Goal: Information Seeking & Learning: Check status

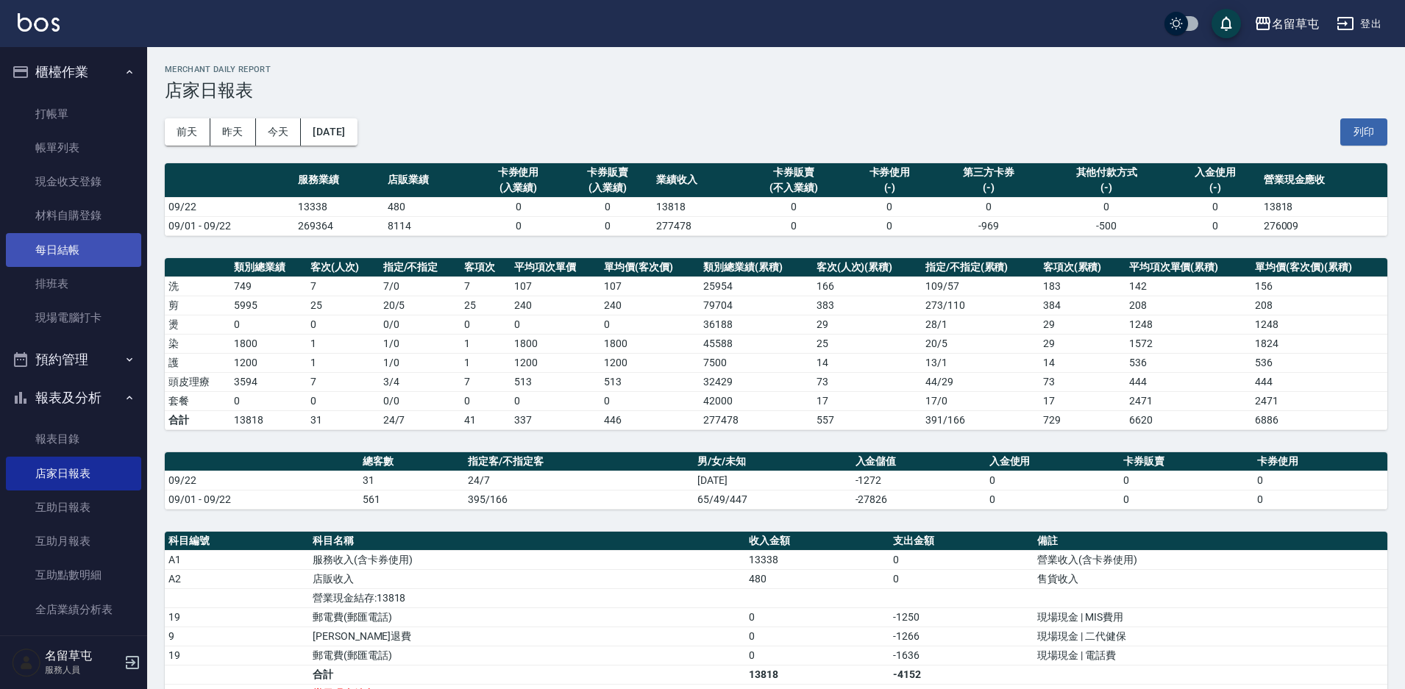
scroll to position [360, 0]
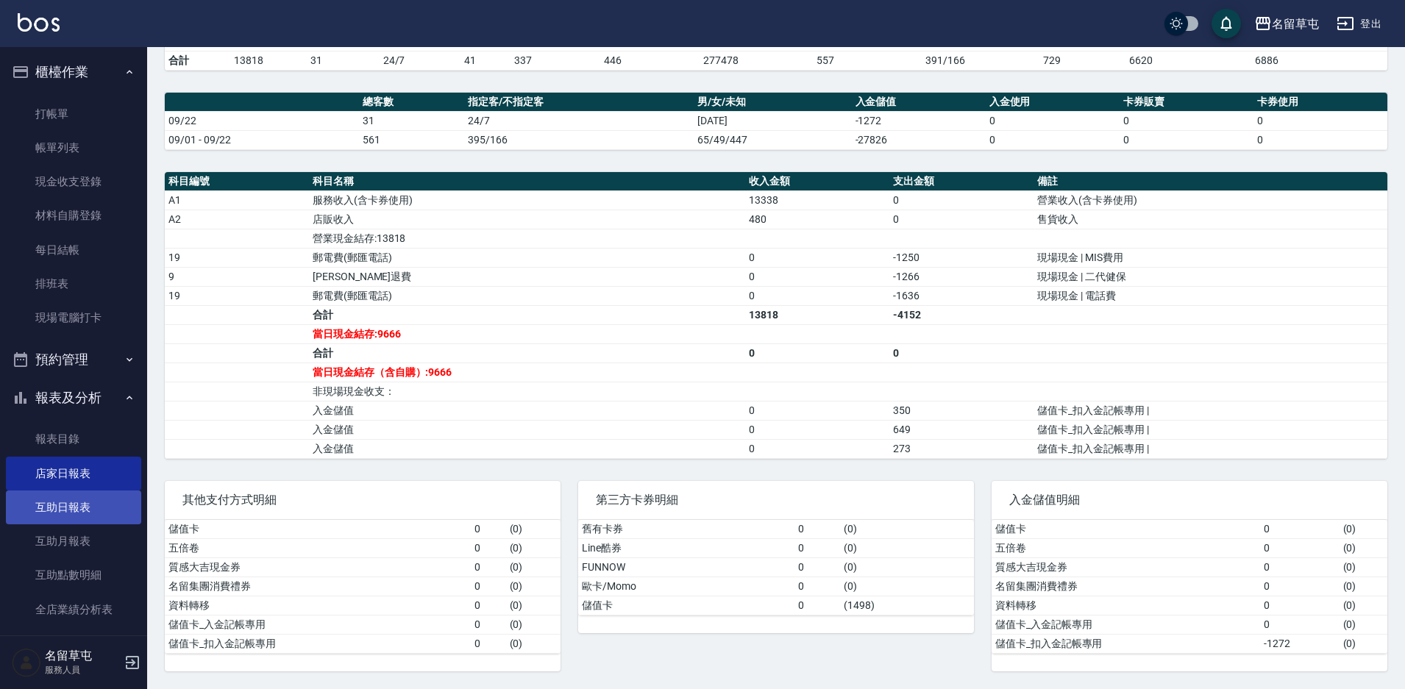
click at [77, 506] on link "互助日報表" at bounding box center [73, 508] width 135 height 34
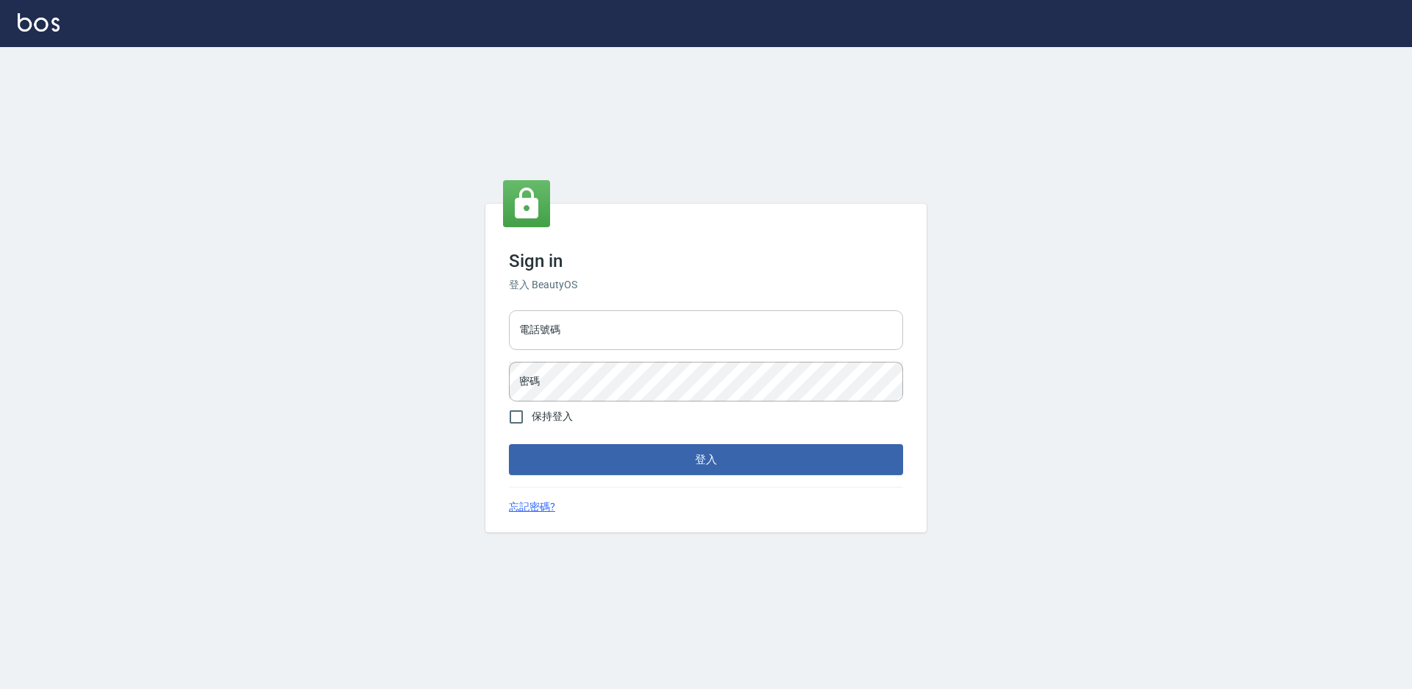
click at [576, 328] on input "電話號碼" at bounding box center [706, 330] width 394 height 40
type input "2306457"
click at [509, 444] on button "登入" at bounding box center [706, 459] width 394 height 31
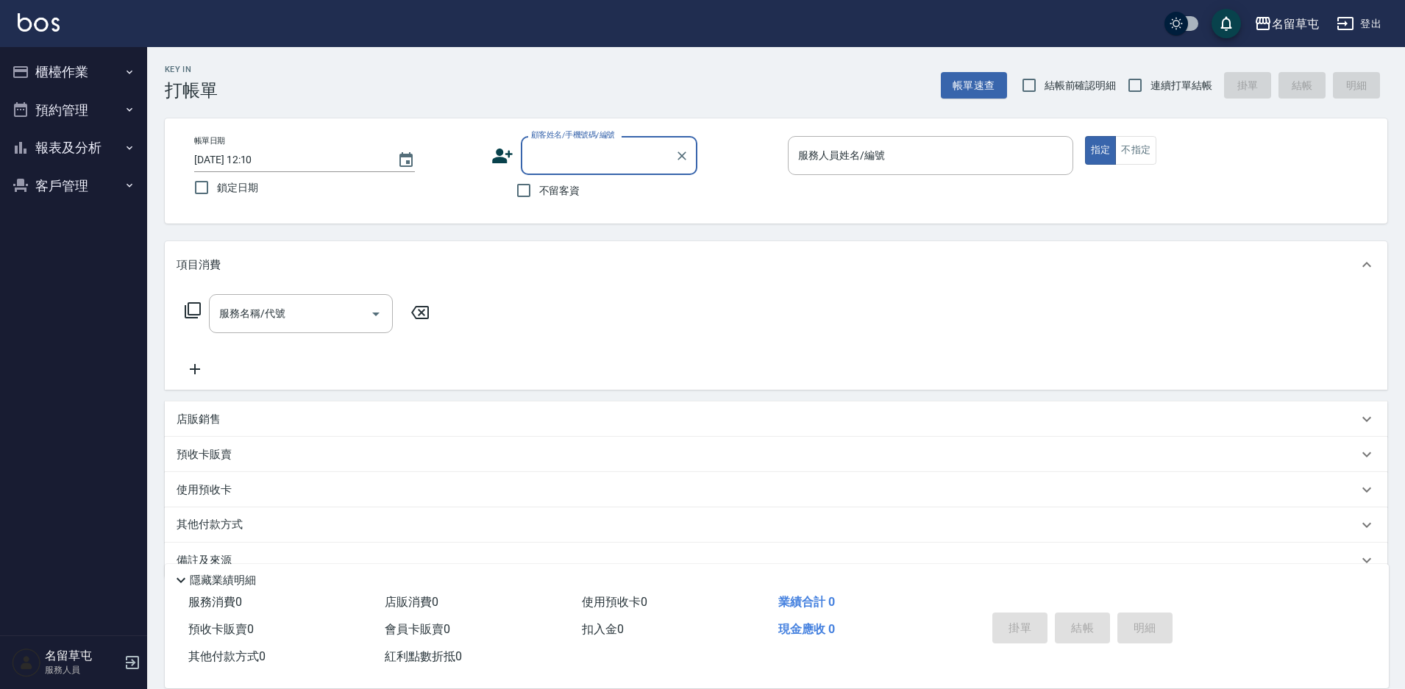
click at [60, 149] on button "報表及分析" at bounding box center [73, 148] width 135 height 38
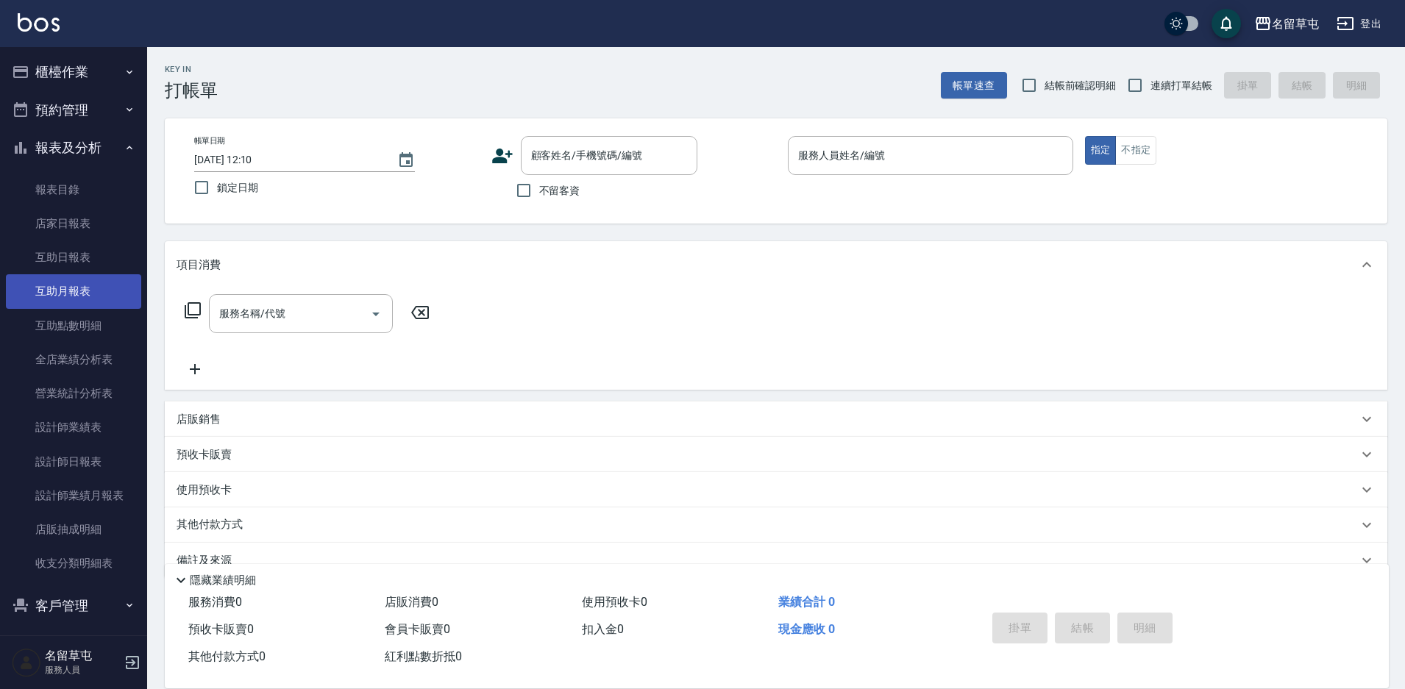
click at [93, 293] on link "互助月報表" at bounding box center [73, 291] width 135 height 34
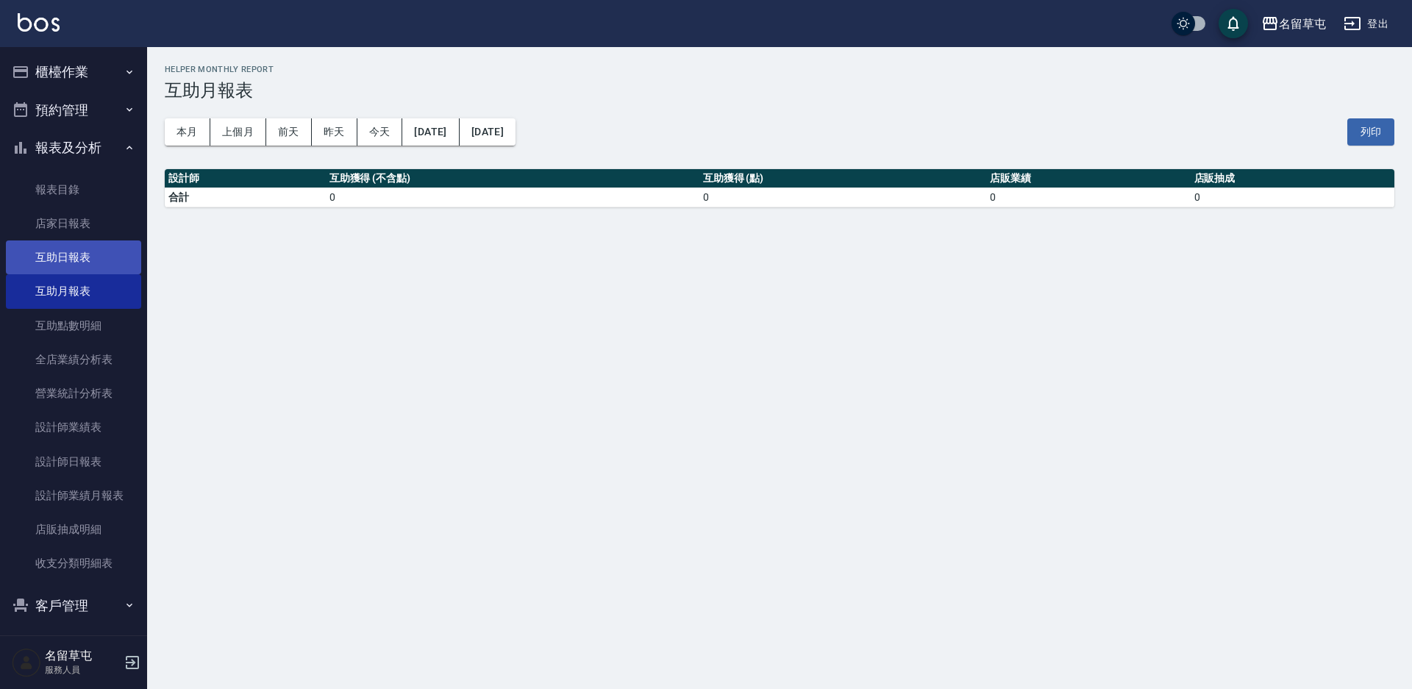
click at [64, 256] on link "互助日報表" at bounding box center [73, 258] width 135 height 34
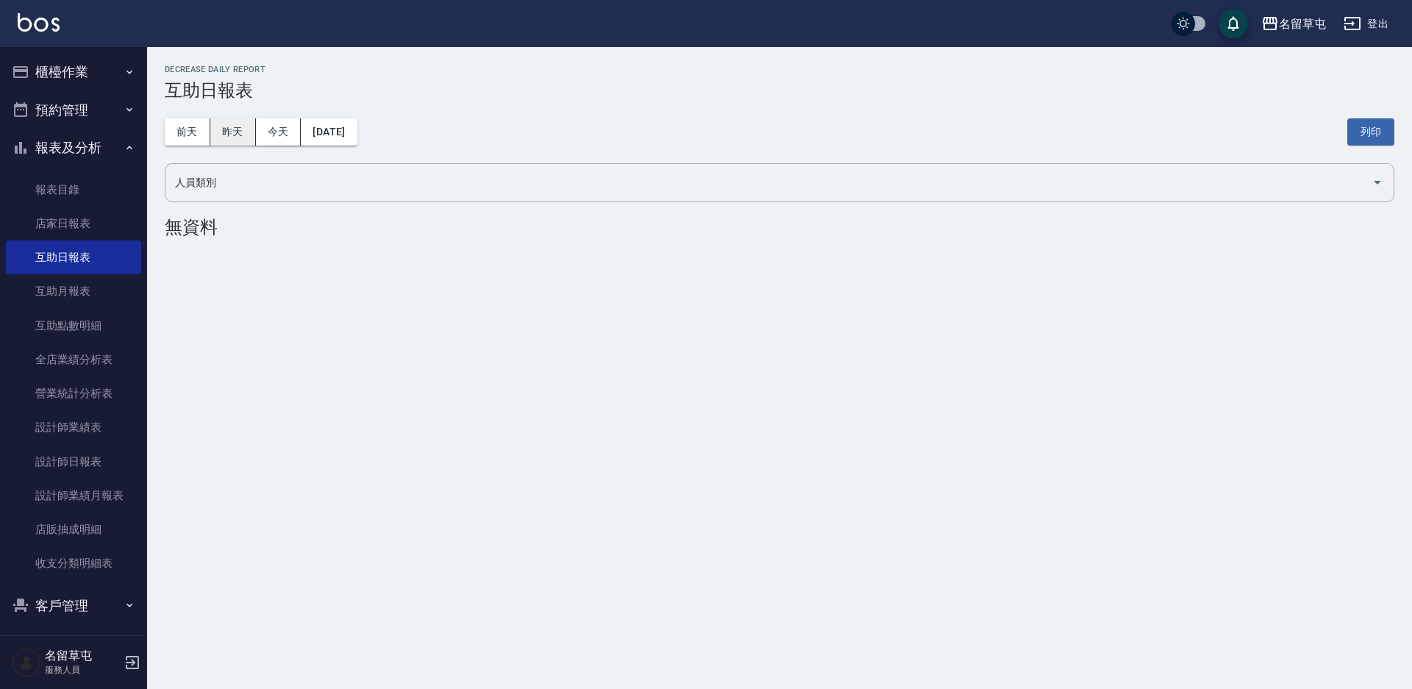
click at [234, 126] on button "昨天" at bounding box center [233, 131] width 46 height 27
